Goal: Check status

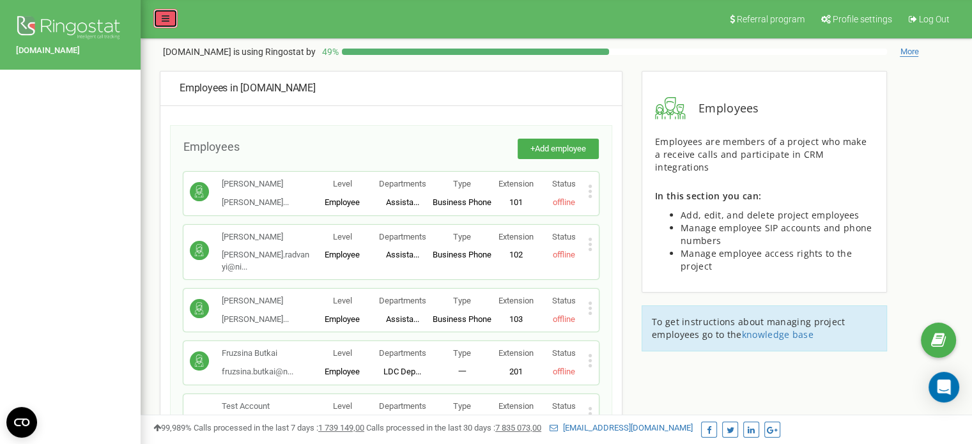
click at [158, 20] on link at bounding box center [165, 18] width 24 height 19
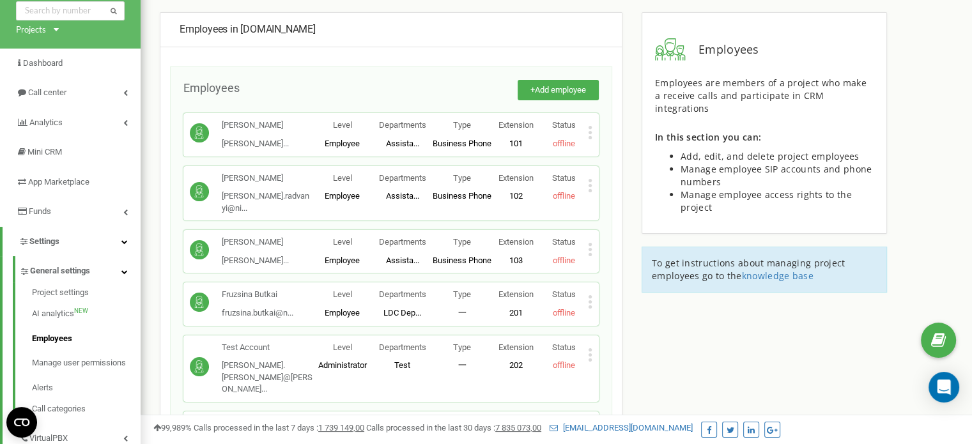
scroll to position [40, 0]
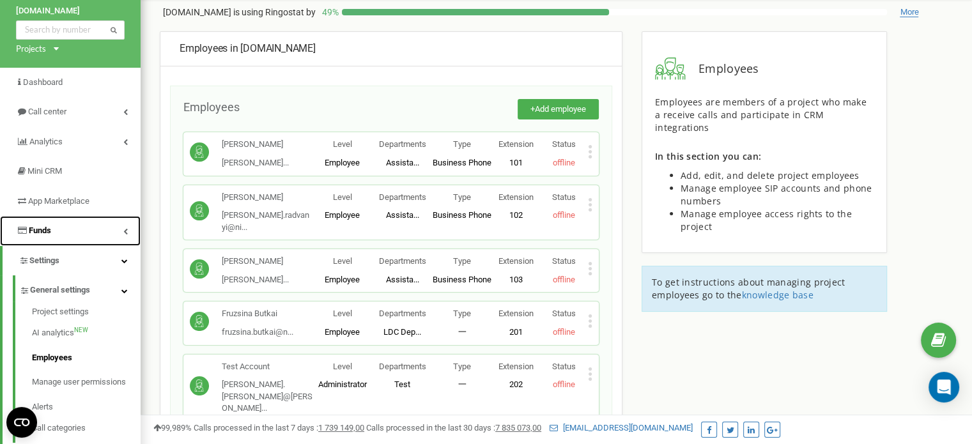
click at [92, 234] on link "Funds" at bounding box center [70, 231] width 141 height 30
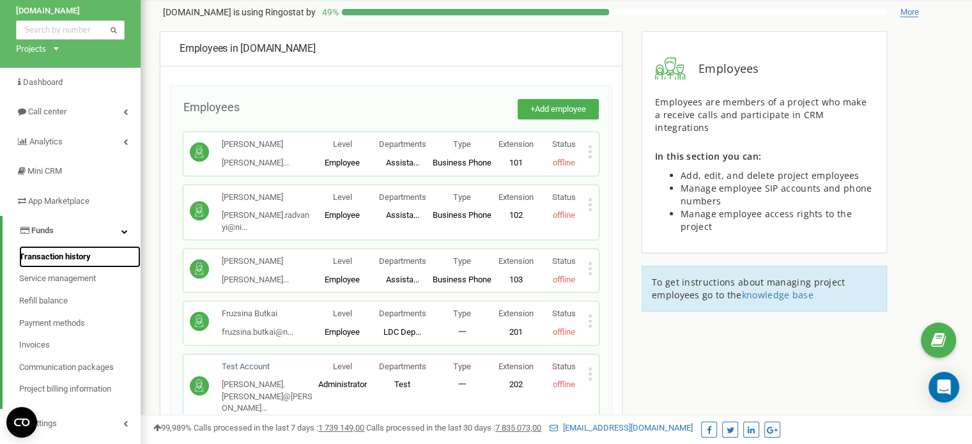
click at [82, 257] on span "Transaction history" at bounding box center [55, 257] width 72 height 12
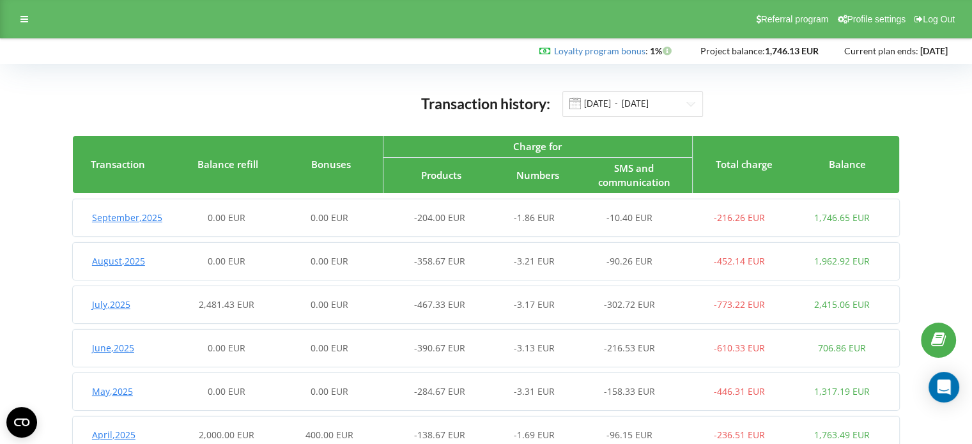
click at [289, 206] on div "[DATE] 0.00 EUR 0.00 EUR -204.00 EUR -1.86 EUR -10.40 EUR -216.26 EUR 1,746.65 …" at bounding box center [483, 218] width 820 height 31
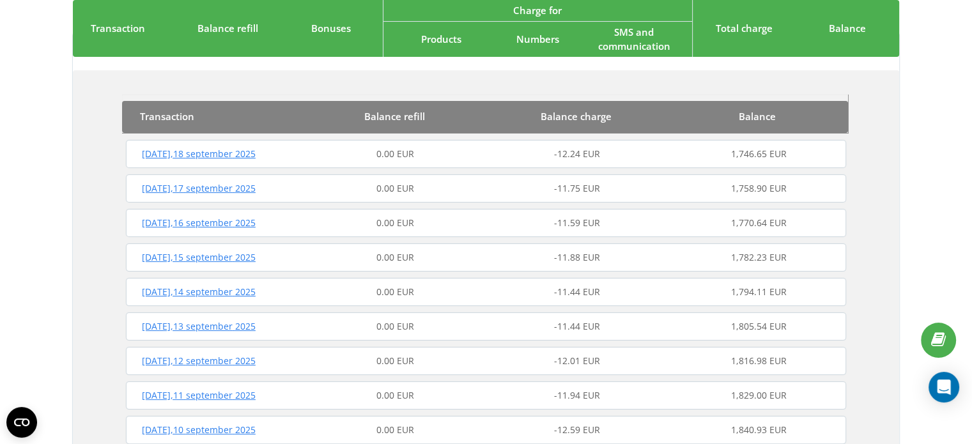
scroll to position [174, 0]
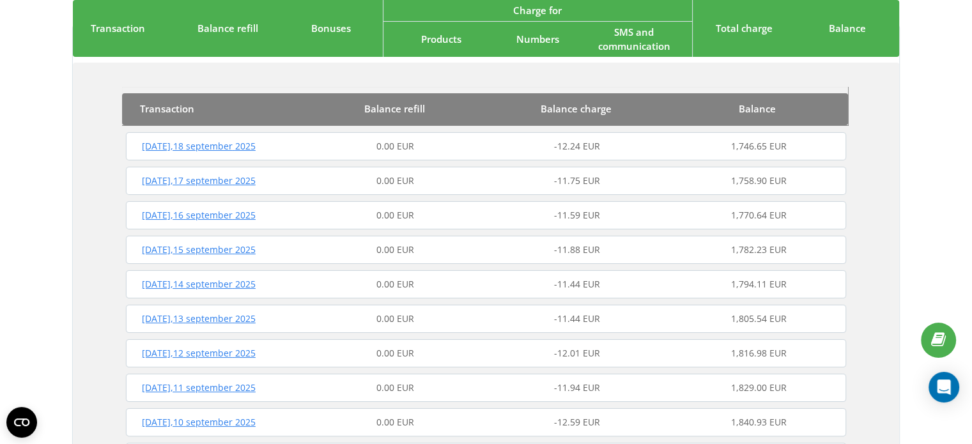
click at [234, 144] on span "[DATE]" at bounding box center [199, 146] width 114 height 12
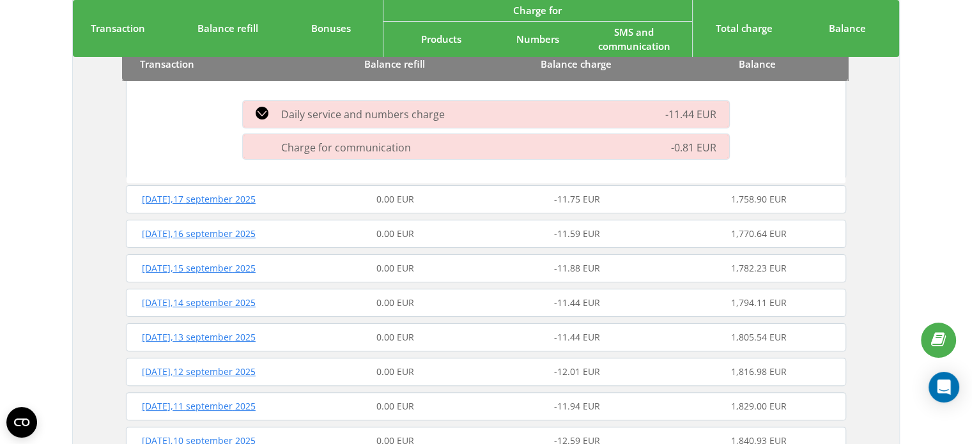
scroll to position [258, 0]
click at [244, 203] on span "[DATE]" at bounding box center [199, 198] width 114 height 12
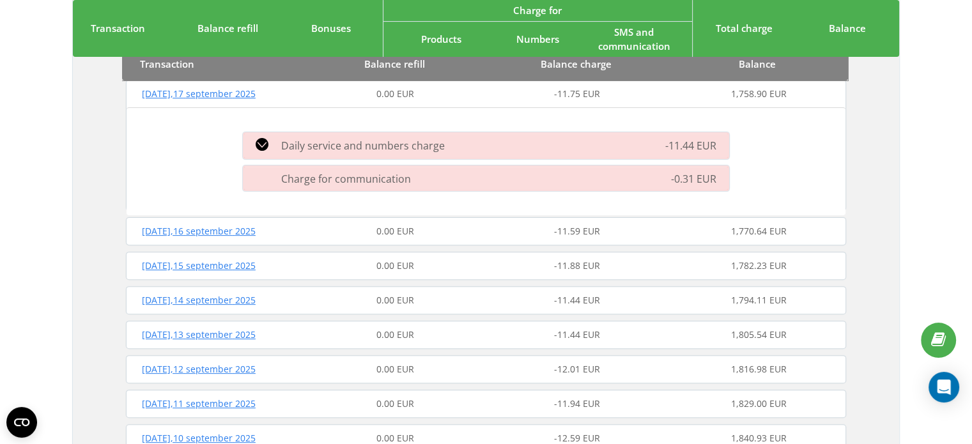
scroll to position [368, 0]
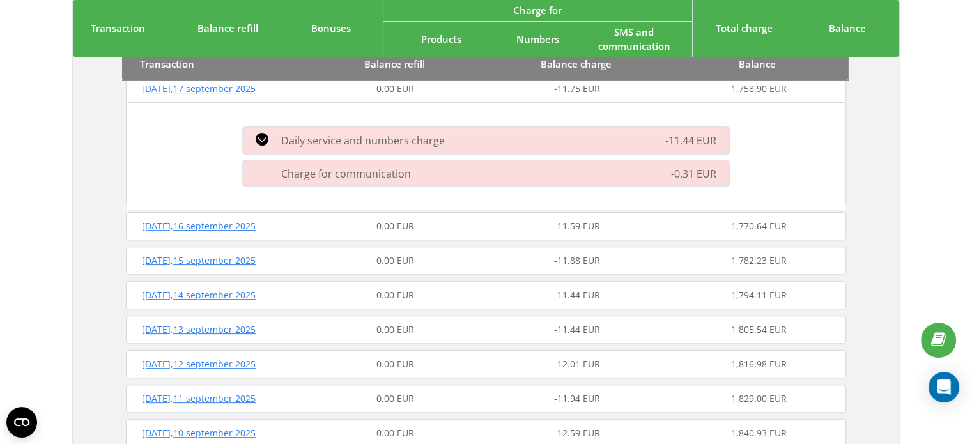
click at [218, 221] on span "[DATE]" at bounding box center [199, 226] width 114 height 12
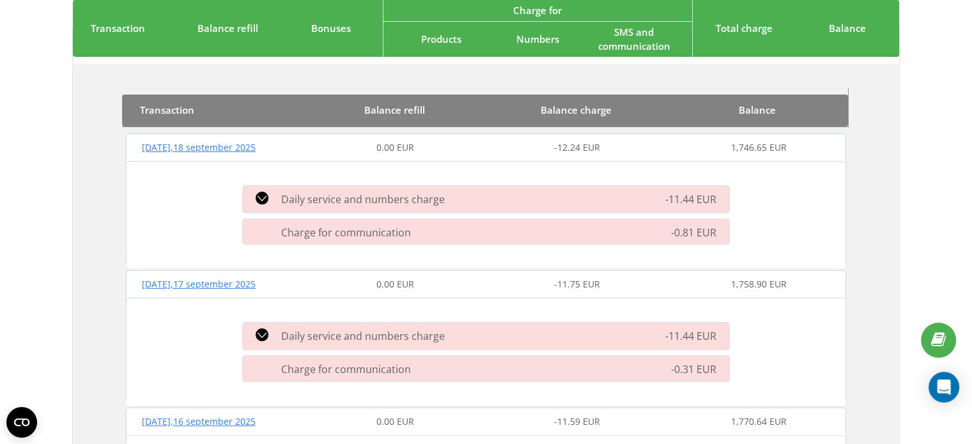
scroll to position [132, 0]
